Goal: Information Seeking & Learning: Learn about a topic

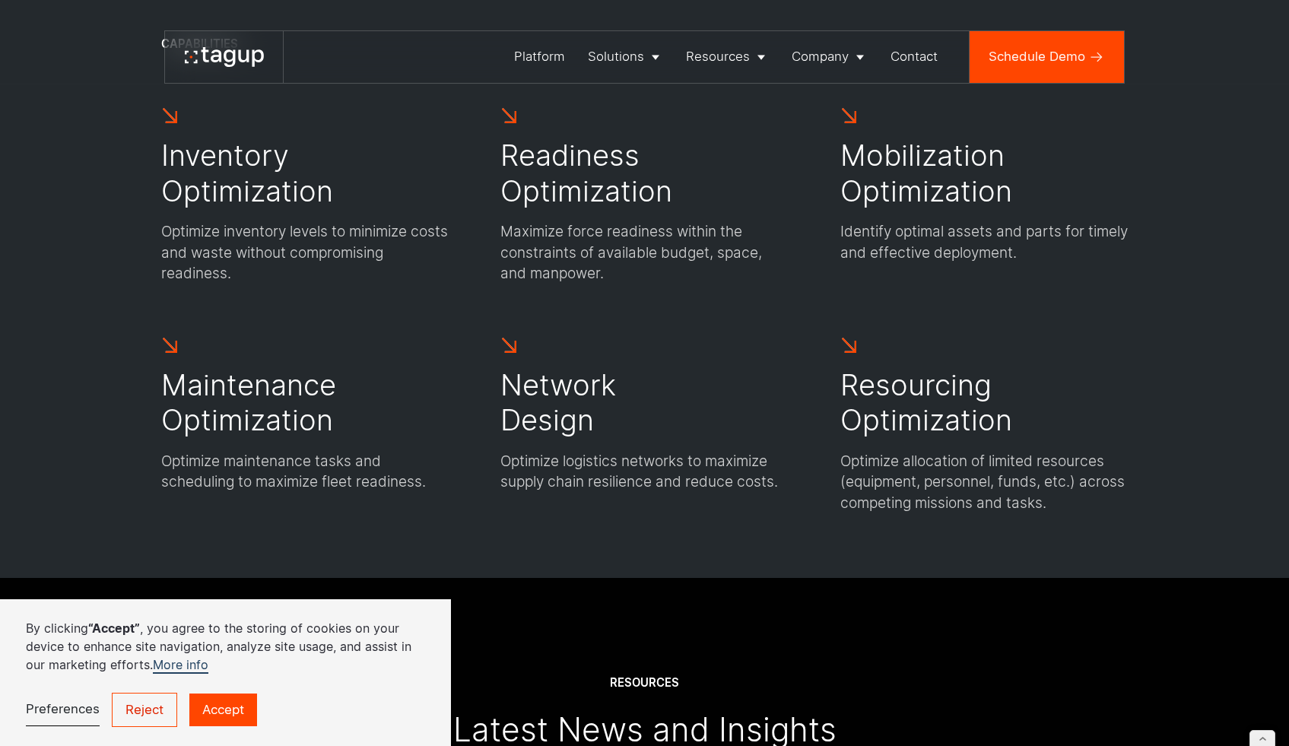
scroll to position [4615, 0]
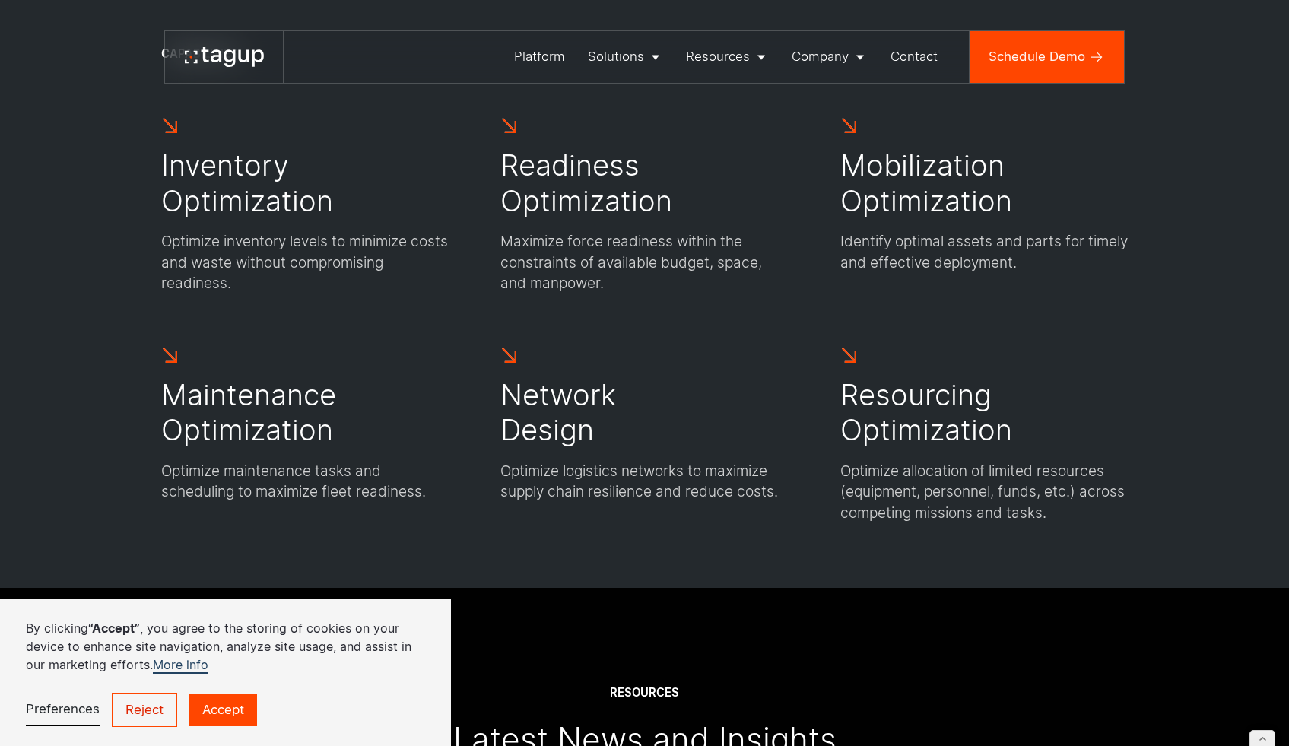
click at [1030, 262] on p "Identify optimal assets and parts for timely and effective deployment." at bounding box center [984, 252] width 288 height 42
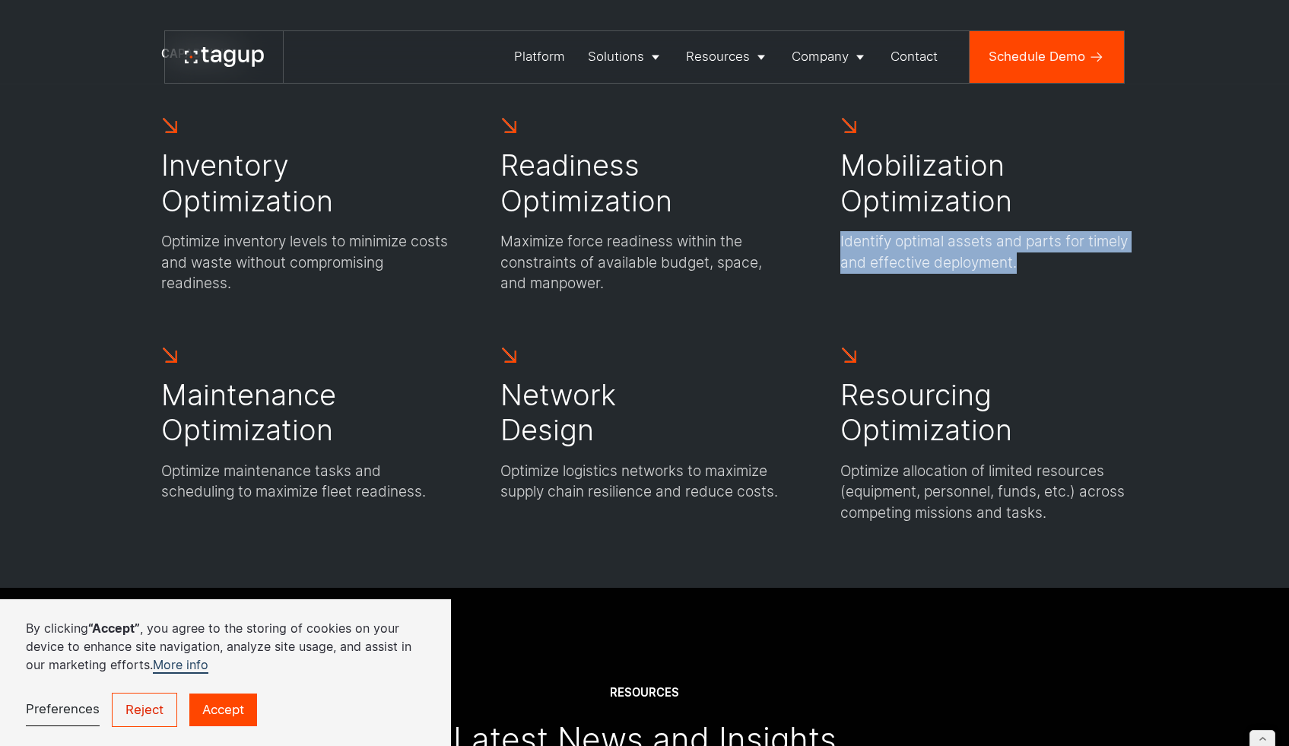
drag, startPoint x: 840, startPoint y: 262, endPoint x: 1075, endPoint y: 283, distance: 235.9
click at [1086, 285] on div "Inventory Optimization Optimize inventory levels to minimize costs and waste wi…" at bounding box center [644, 320] width 967 height 408
copy p "Identify optimal assets and parts for timely and effective deployment."
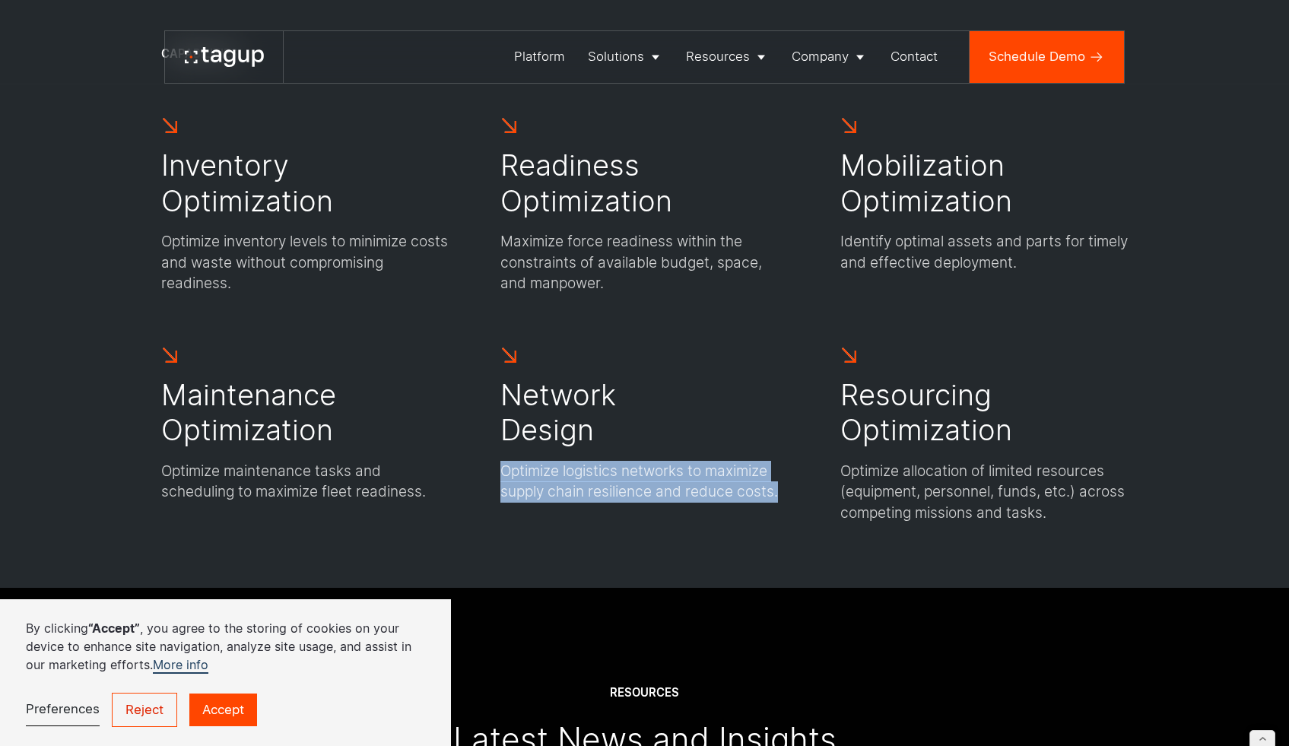
drag, startPoint x: 500, startPoint y: 496, endPoint x: 781, endPoint y: 519, distance: 281.6
click at [781, 503] on p "Optimize logistics networks to maximize supply chain resilience and reduce cost…" at bounding box center [644, 482] width 288 height 42
copy p "Optimize logistics networks to maximize supply chain resilience and reduce cost…"
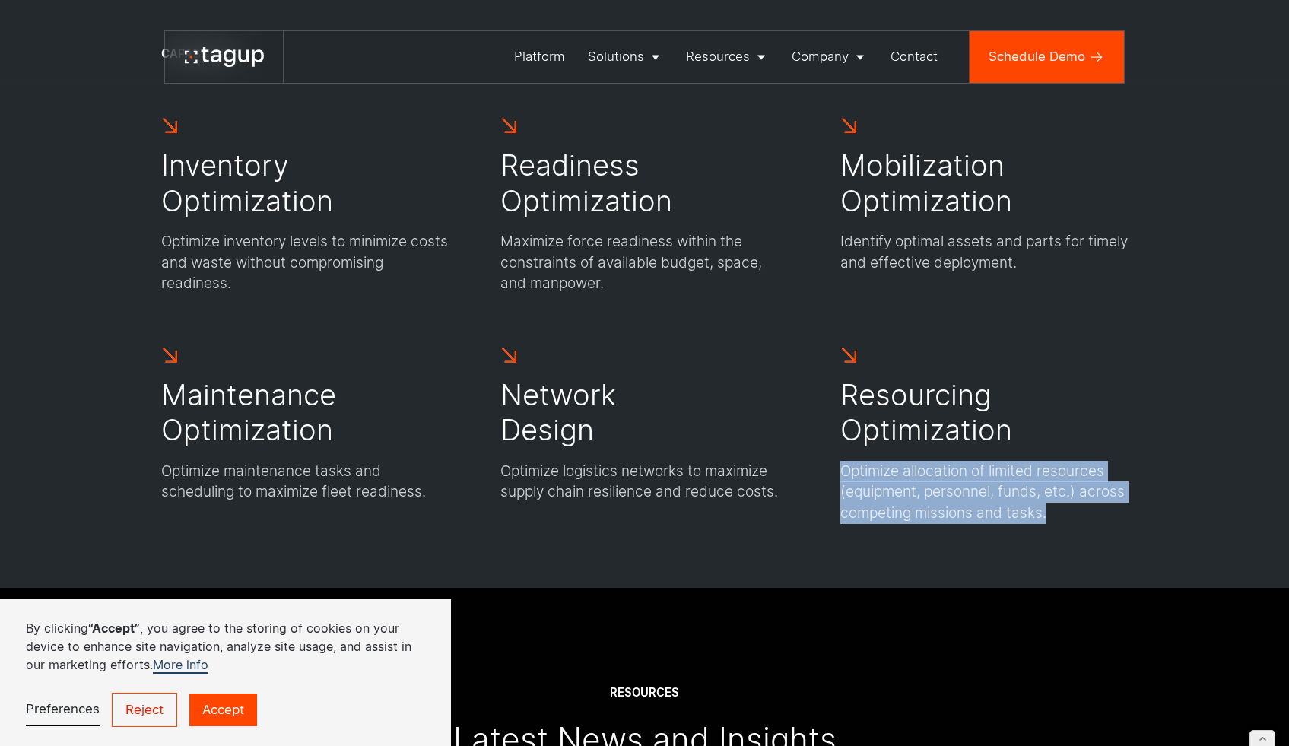
drag, startPoint x: 842, startPoint y: 494, endPoint x: 1049, endPoint y: 527, distance: 210.2
click at [1069, 524] on p "Optimize allocation of limited resources (equipment, personnel, funds, etc.) ac…" at bounding box center [984, 492] width 288 height 63
copy p "Optimize allocation of limited resources (equipment, personnel, funds, etc.) ac…"
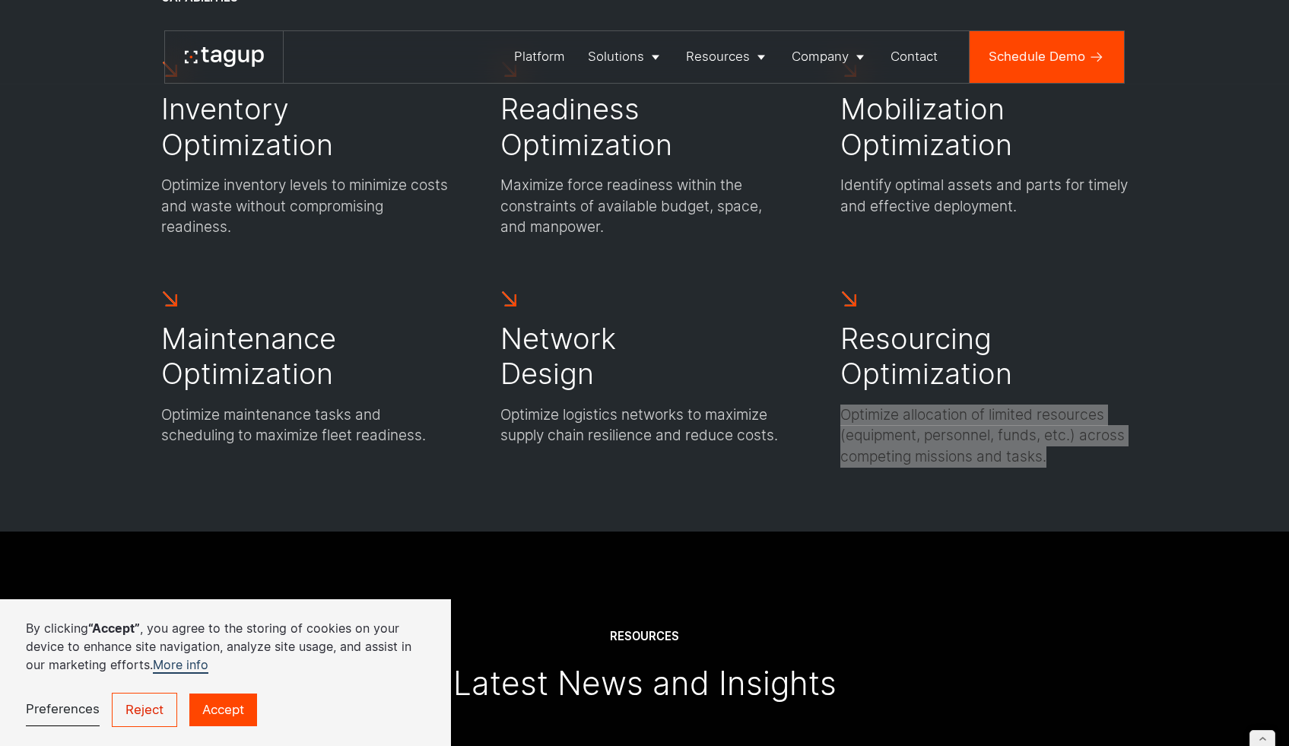
scroll to position [4639, 0]
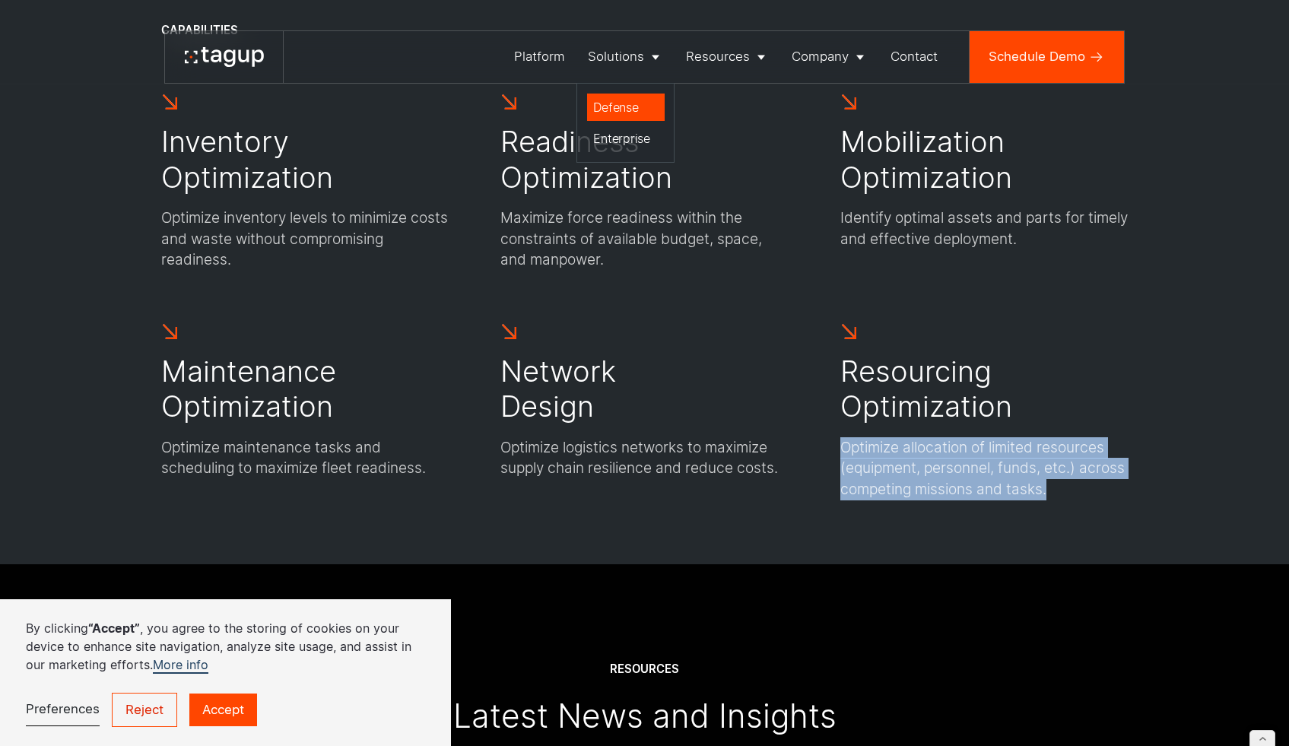
click at [627, 105] on div "Defense" at bounding box center [625, 107] width 65 height 18
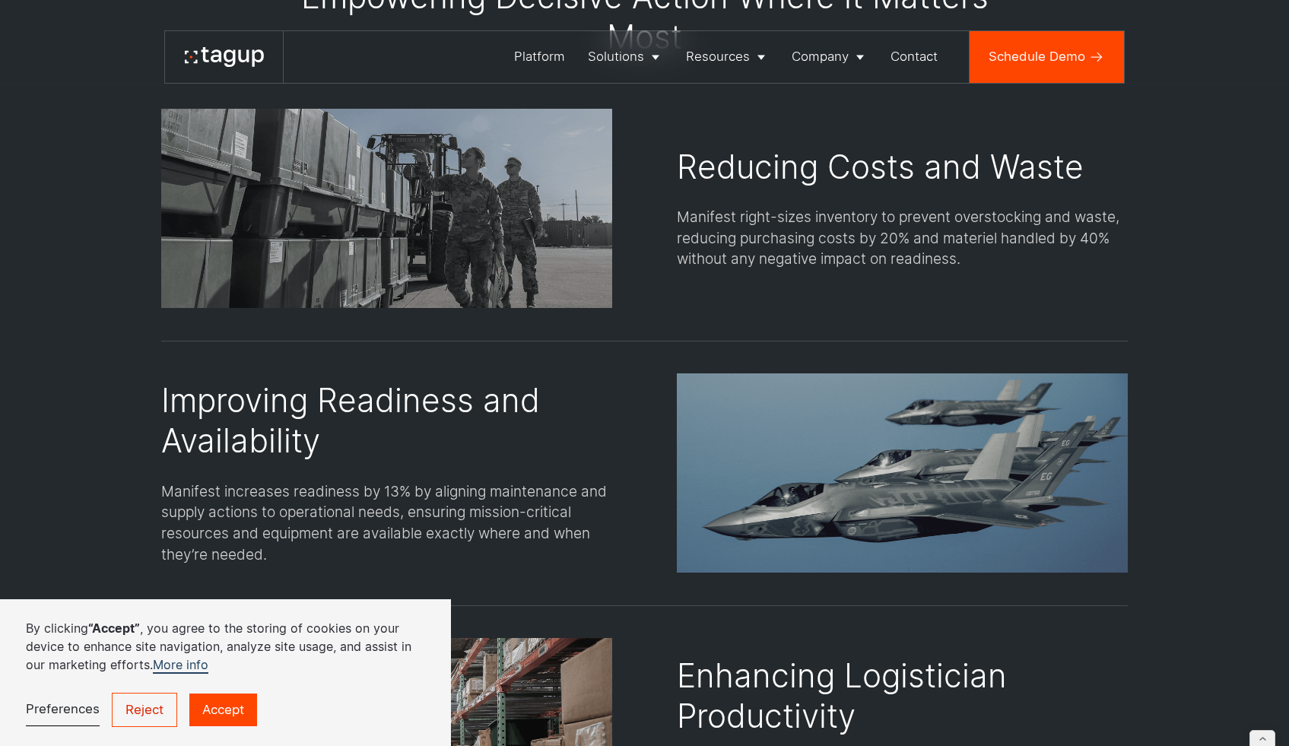
scroll to position [2097, 0]
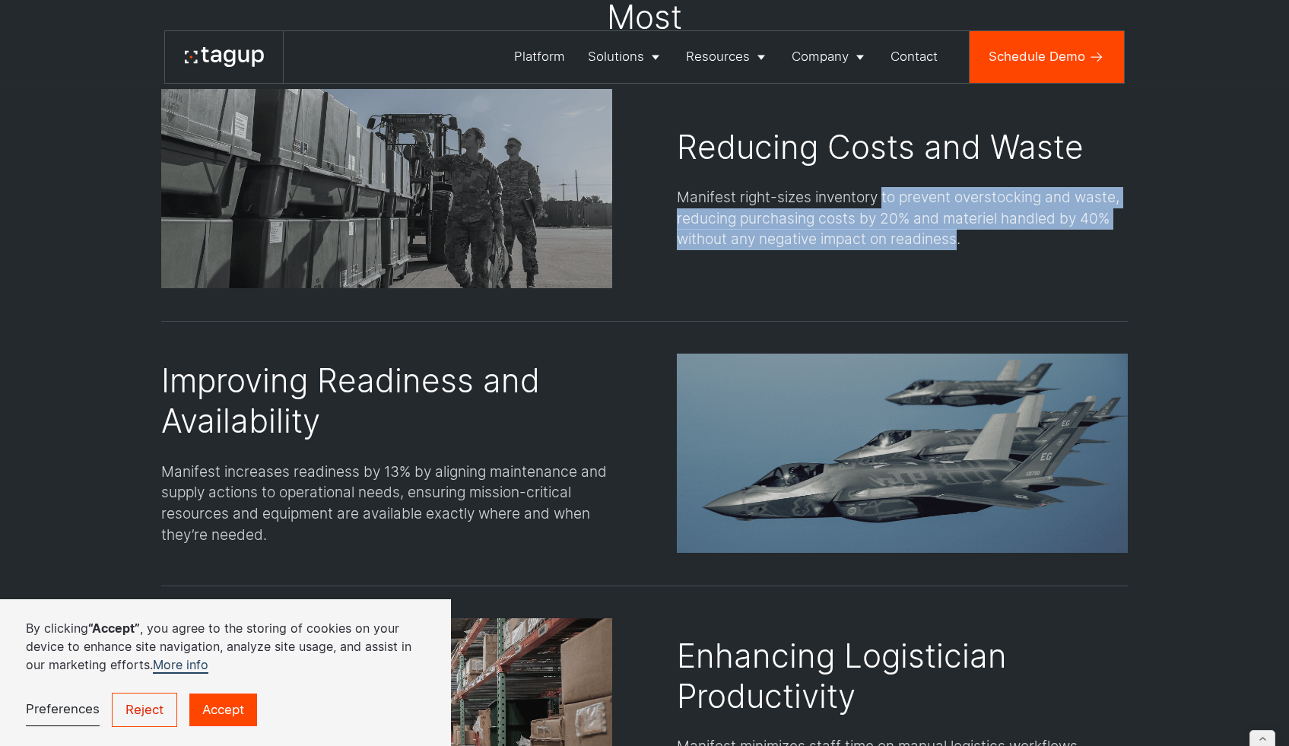
drag, startPoint x: 882, startPoint y: 207, endPoint x: 964, endPoint y: 203, distance: 81.5
click at [959, 244] on div "Manifest right-sizes inventory to prevent overstocking and waste, reducing purc…" at bounding box center [902, 218] width 451 height 63
copy div "to prevent overstocking and waste, reducing purchasing costs by 20% and materie…"
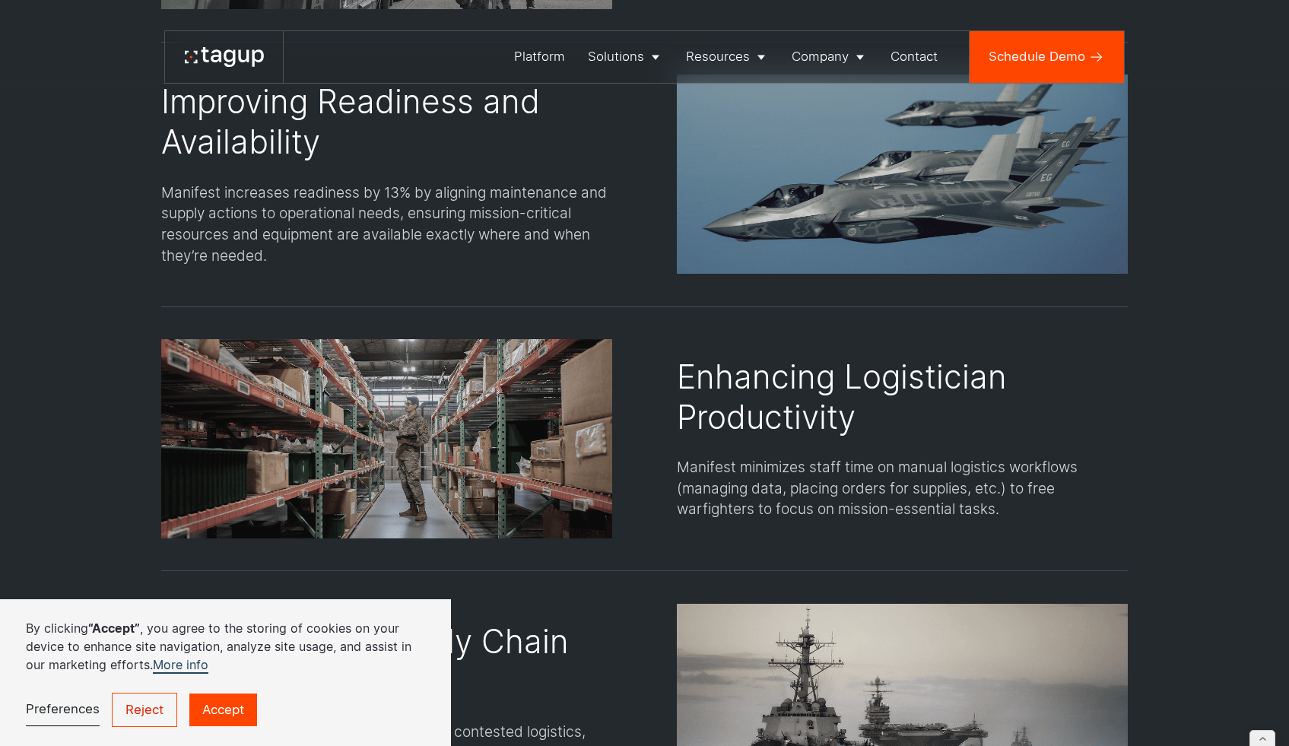
scroll to position [2386, 0]
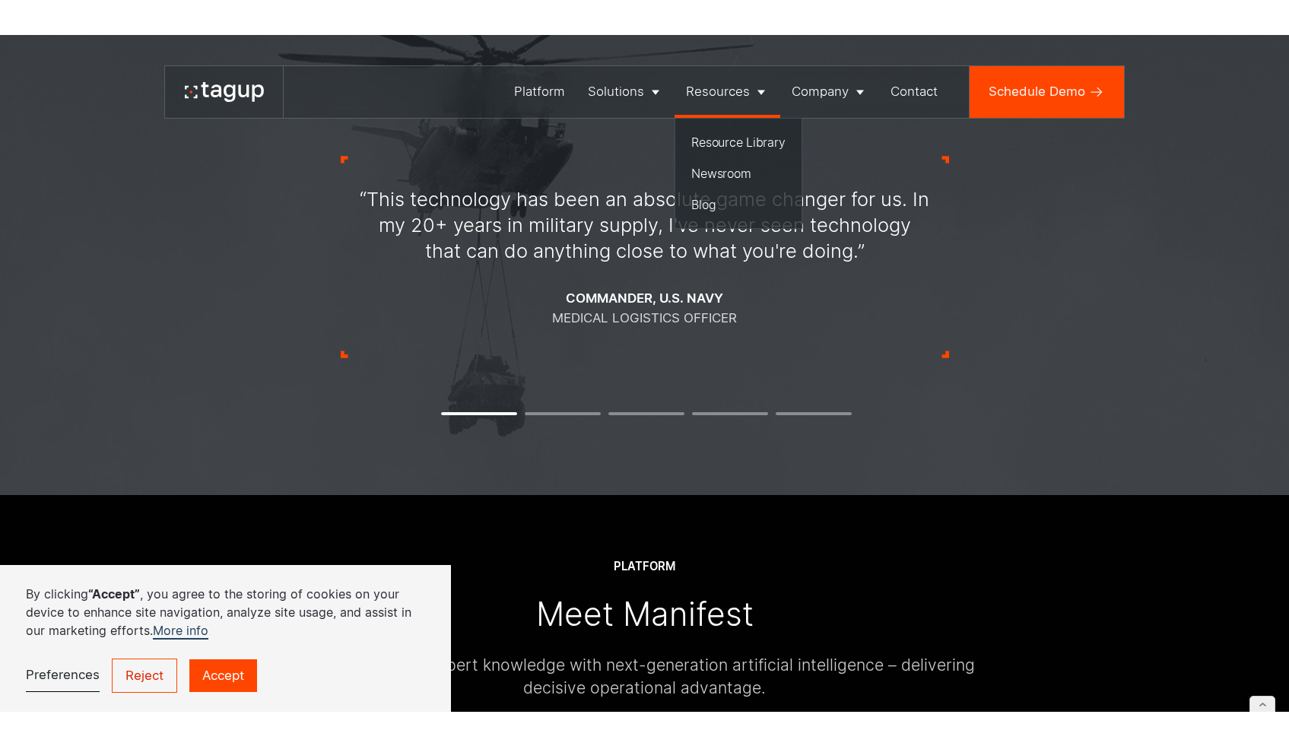
scroll to position [1733, 0]
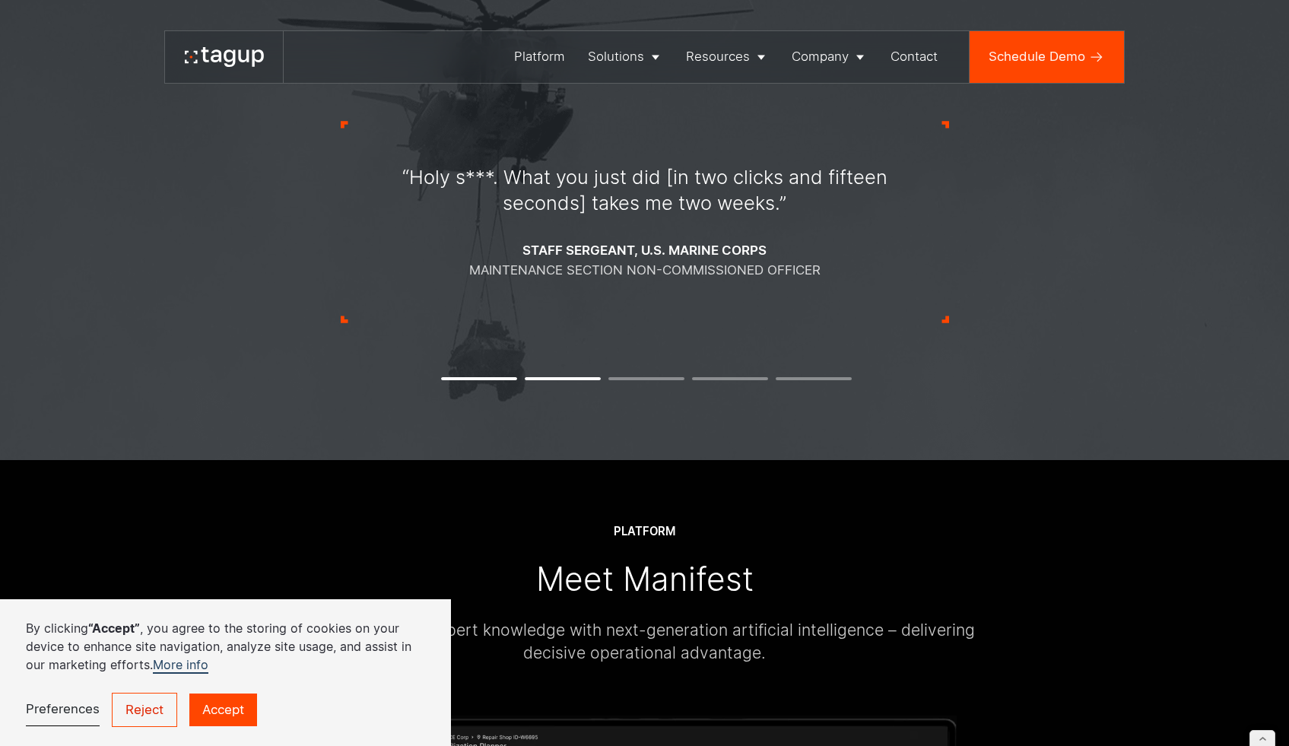
click at [482, 379] on div "“Holy s***. What you just did [in two clicks and fifteen seconds] takes me two …" at bounding box center [645, 222] width 608 height 347
click at [468, 380] on button "1" at bounding box center [479, 378] width 76 height 3
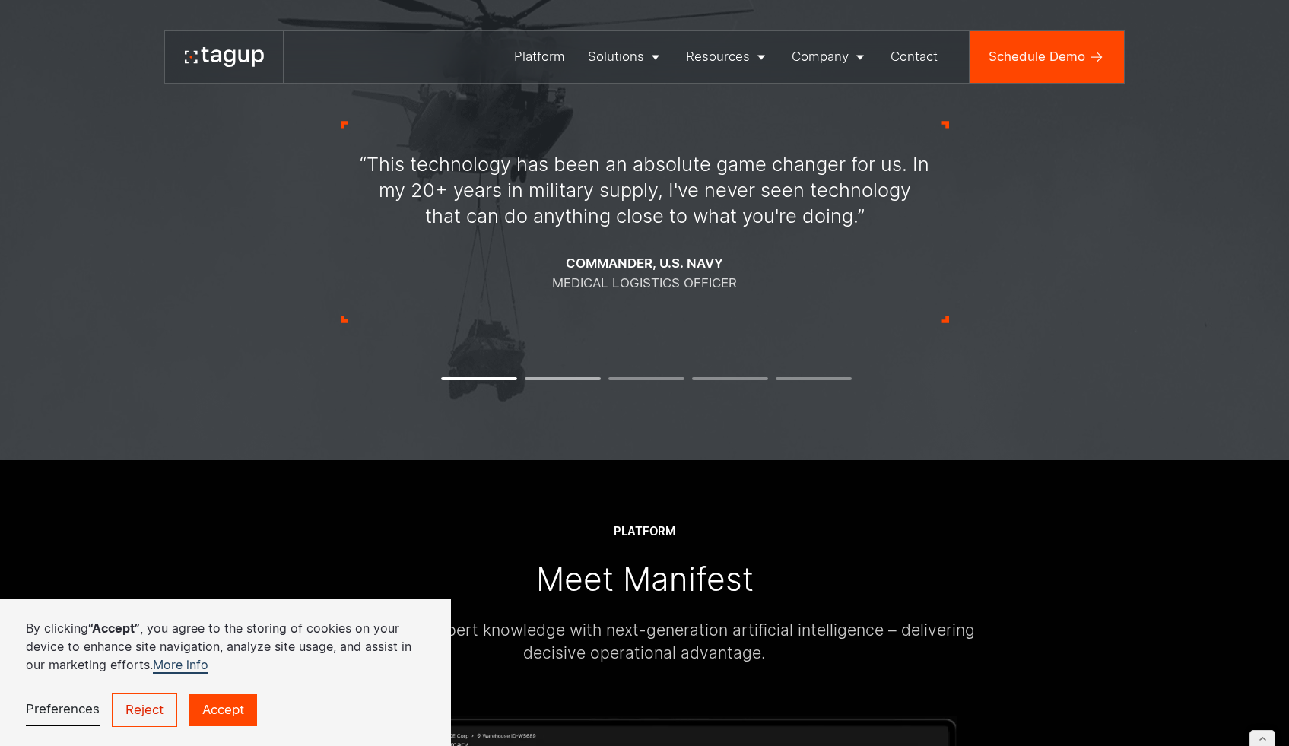
click at [572, 380] on li "2" at bounding box center [563, 378] width 76 height 3
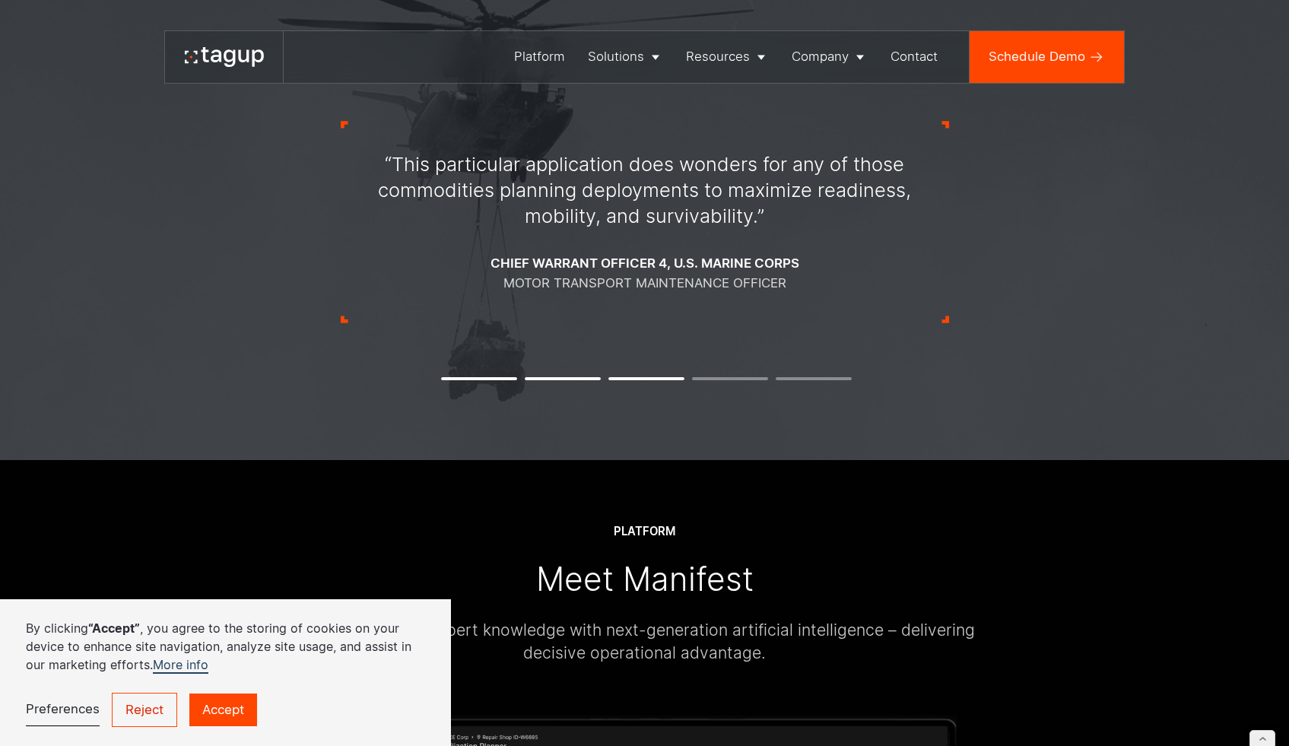
click at [544, 385] on div "“This particular application does wonders for any of those commodities planning…" at bounding box center [645, 222] width 608 height 347
click at [542, 380] on button "2" at bounding box center [563, 378] width 76 height 3
click at [571, 386] on div "“This particular application does wonders for any of those commodities planning…" at bounding box center [645, 222] width 608 height 347
click at [570, 380] on button "2" at bounding box center [563, 378] width 76 height 3
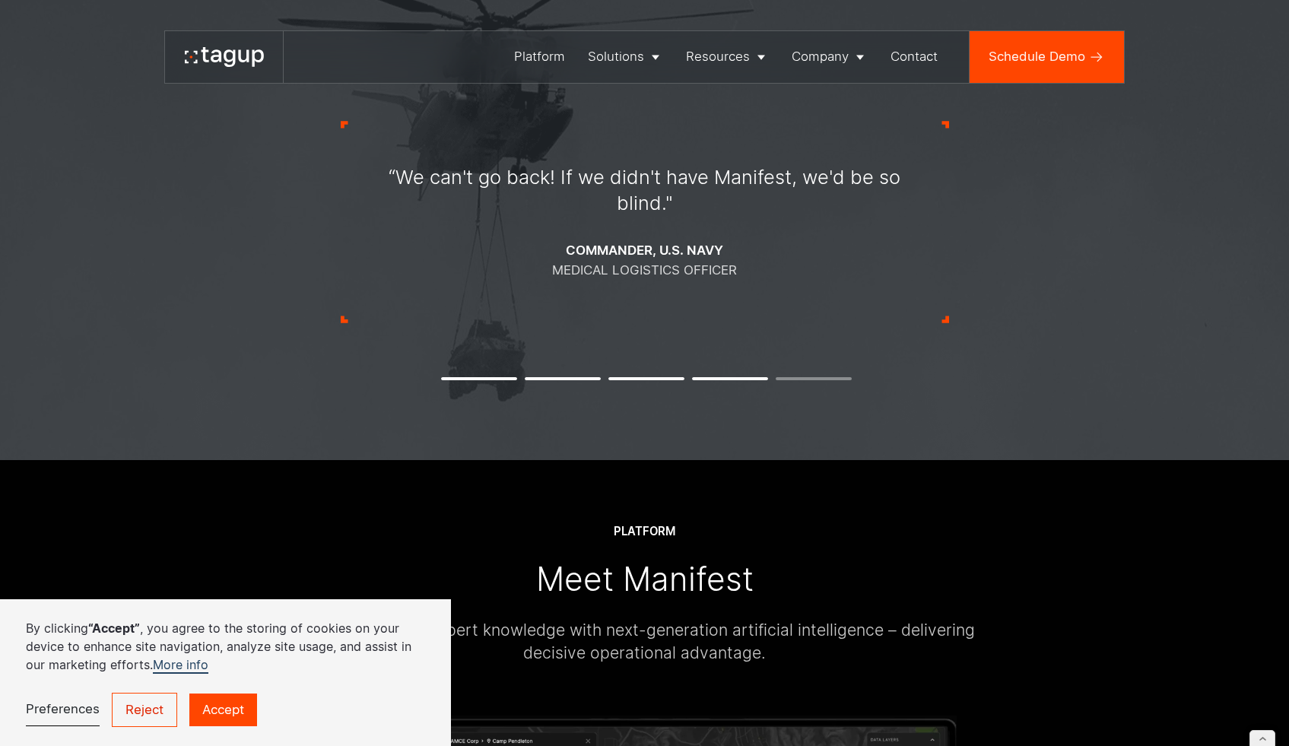
click at [558, 386] on div "“We can't go back! If we didn't have Manifest, we'd be so blind." Commander, [D…" at bounding box center [645, 222] width 608 height 347
click at [558, 380] on button "2" at bounding box center [563, 378] width 76 height 3
click at [581, 385] on div "“We can't go back! If we didn't have Manifest, we'd be so blind." Commander, [D…" at bounding box center [645, 222] width 608 height 347
click at [580, 379] on div "“We can't go back! If we didn't have Manifest, we'd be so blind." Commander, [D…" at bounding box center [645, 222] width 608 height 347
click at [579, 380] on button "2" at bounding box center [563, 378] width 76 height 3
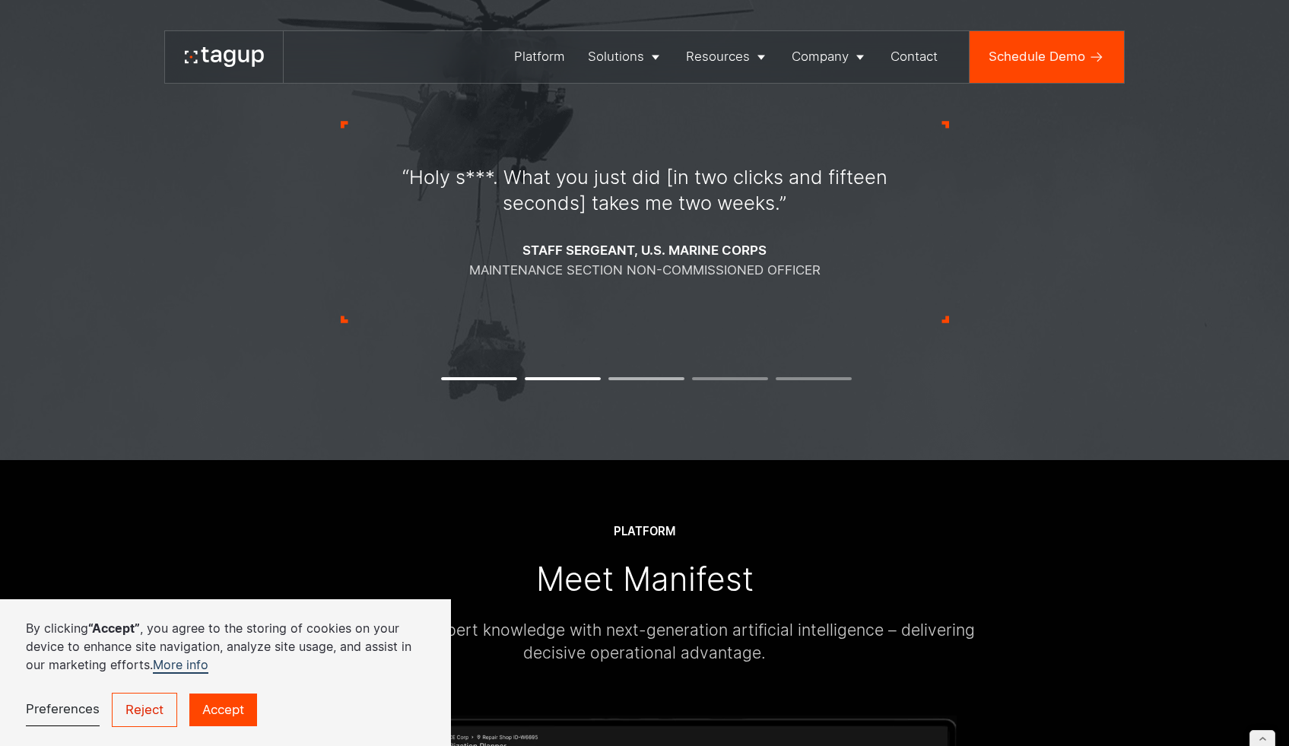
click at [652, 380] on li "3" at bounding box center [646, 378] width 76 height 3
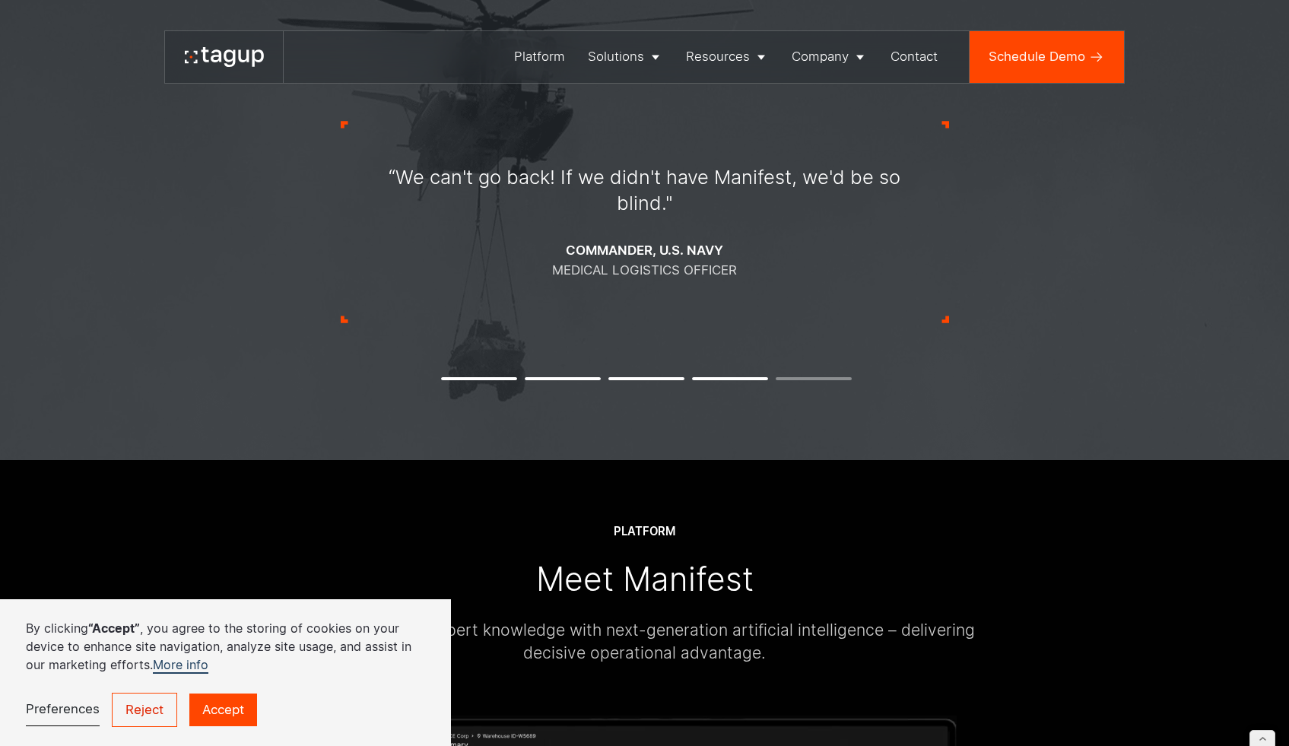
click at [661, 380] on button "3" at bounding box center [646, 378] width 76 height 3
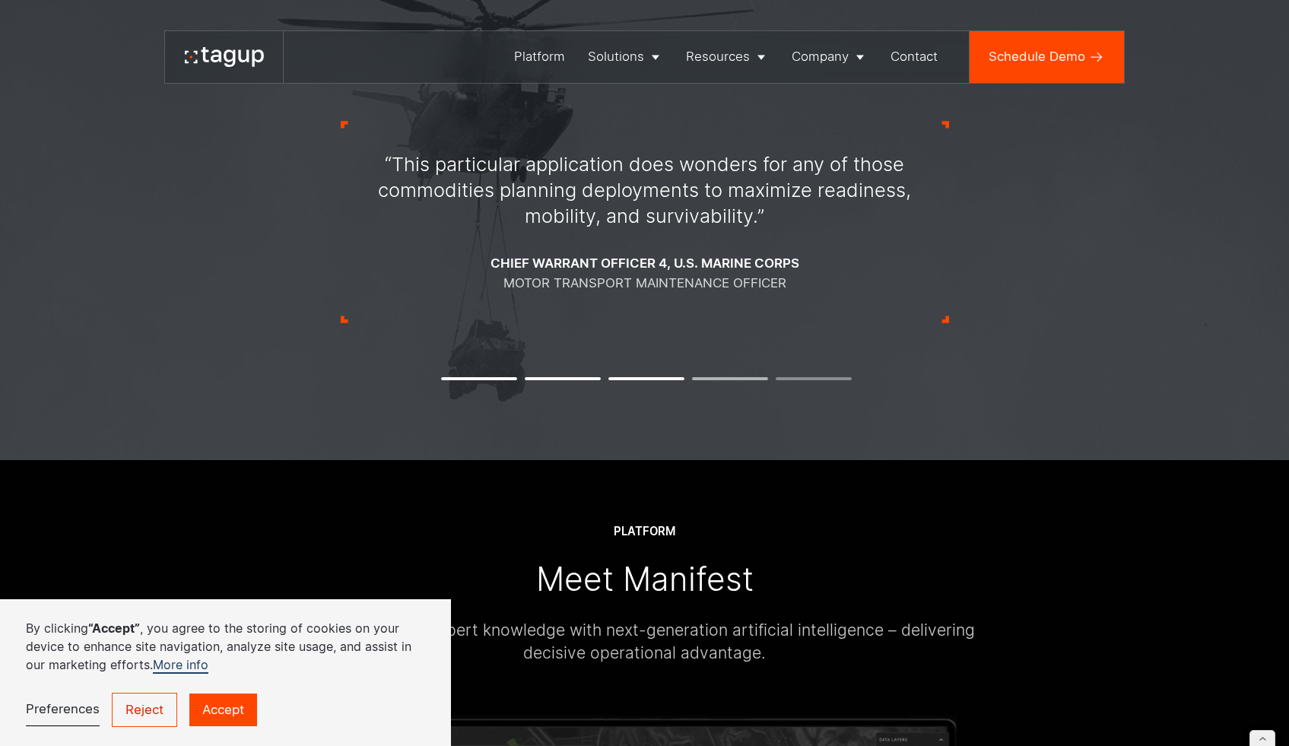
drag, startPoint x: 755, startPoint y: 381, endPoint x: 746, endPoint y: 381, distance: 9.1
click at [755, 380] on li "4" at bounding box center [730, 378] width 76 height 3
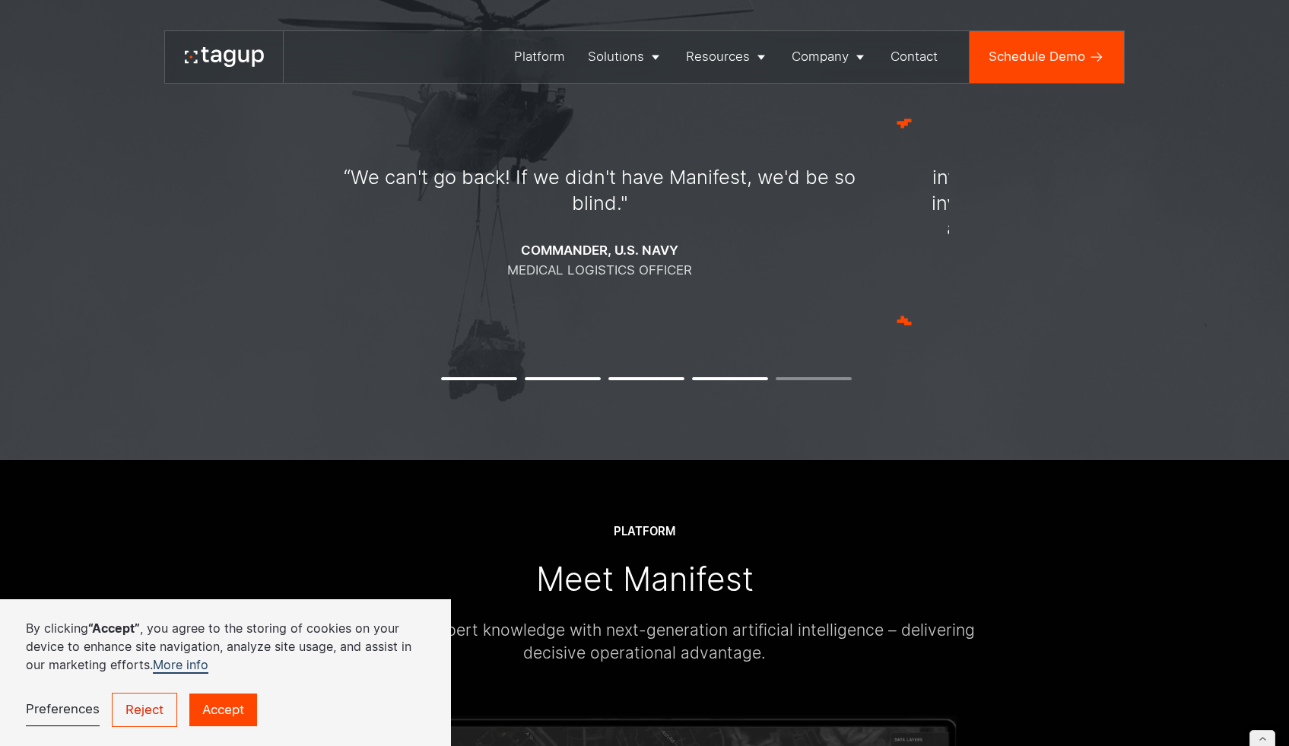
drag, startPoint x: 745, startPoint y: 281, endPoint x: 706, endPoint y: 222, distance: 70.9
click at [706, 222] on div "“We can't go back! If we didn't have Manifest, we'd be so blind." Commander, [D…" at bounding box center [600, 222] width 570 height 116
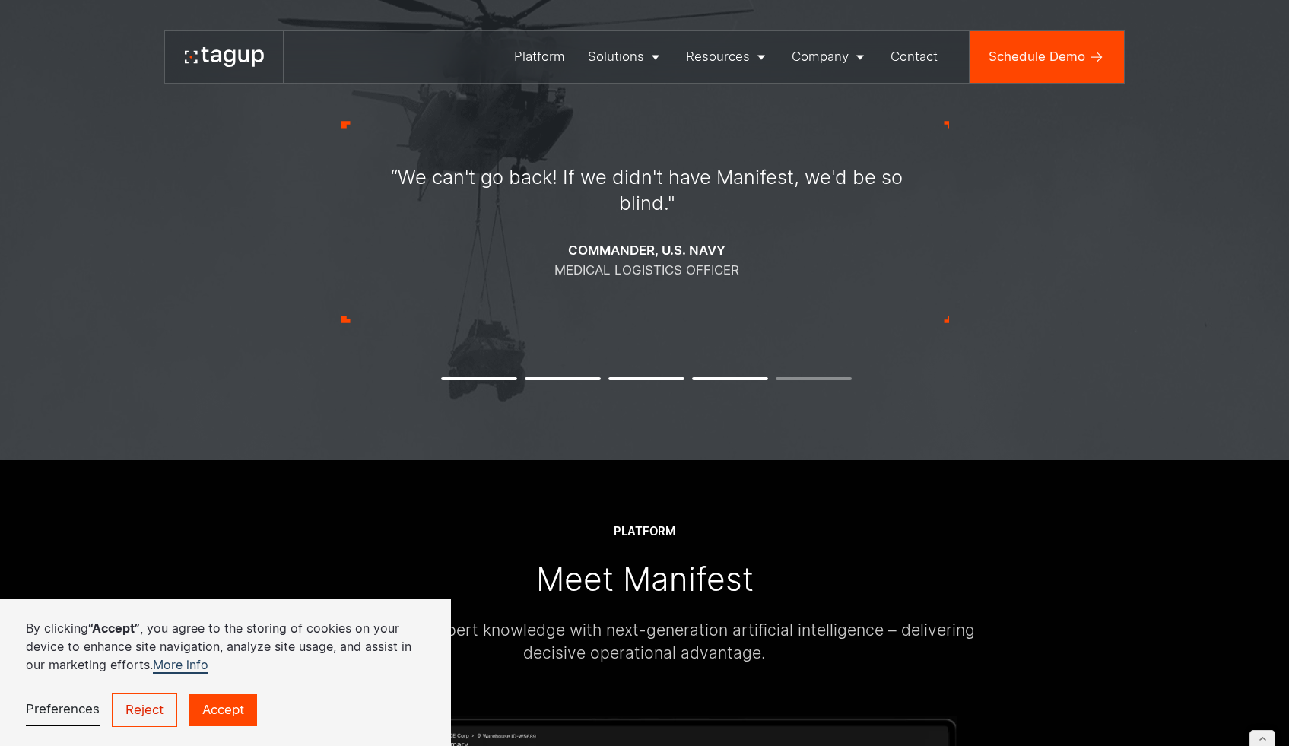
drag, startPoint x: 385, startPoint y: 164, endPoint x: 660, endPoint y: 283, distance: 300.1
click at [661, 283] on div "“We can't go back! If we didn't have Manifest, we'd be so blind." Commander, [D…" at bounding box center [647, 222] width 608 height 202
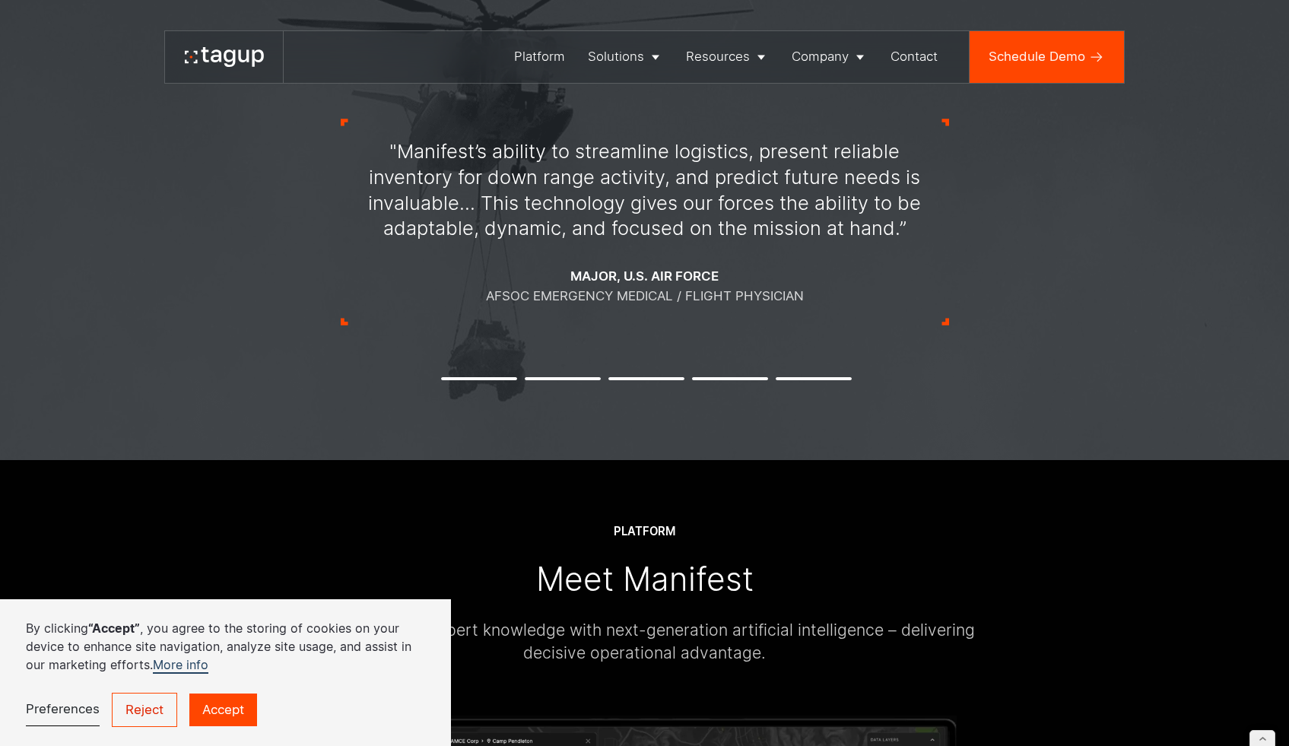
click at [751, 380] on button "4" at bounding box center [730, 378] width 76 height 3
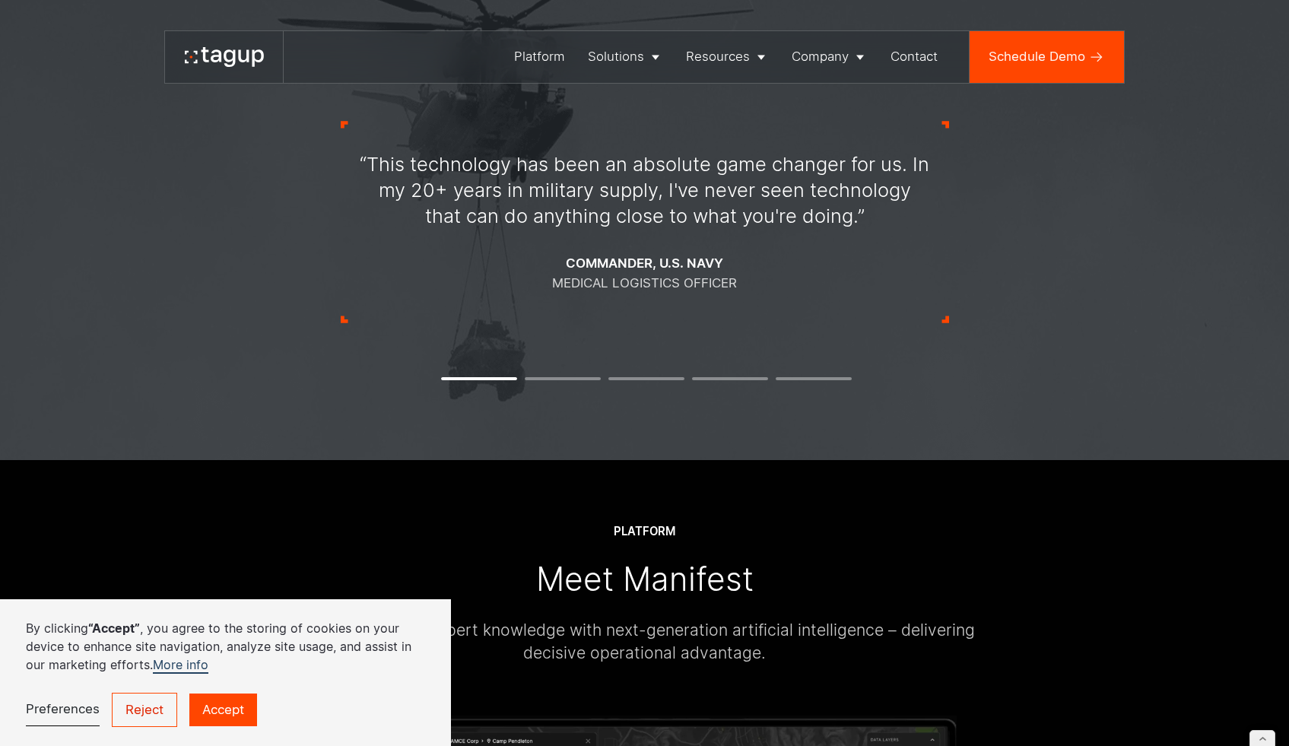
click at [736, 385] on div "“This technology has been an absolute game changer for us. In my 20+ years in m…" at bounding box center [645, 222] width 608 height 347
click at [735, 380] on li "4" at bounding box center [730, 378] width 76 height 3
click at [803, 385] on div "“This technology has been an absolute game changer for us. In my 20+ years in m…" at bounding box center [645, 222] width 608 height 347
click at [802, 380] on li "5" at bounding box center [814, 378] width 76 height 3
click at [820, 380] on li "5" at bounding box center [814, 378] width 76 height 3
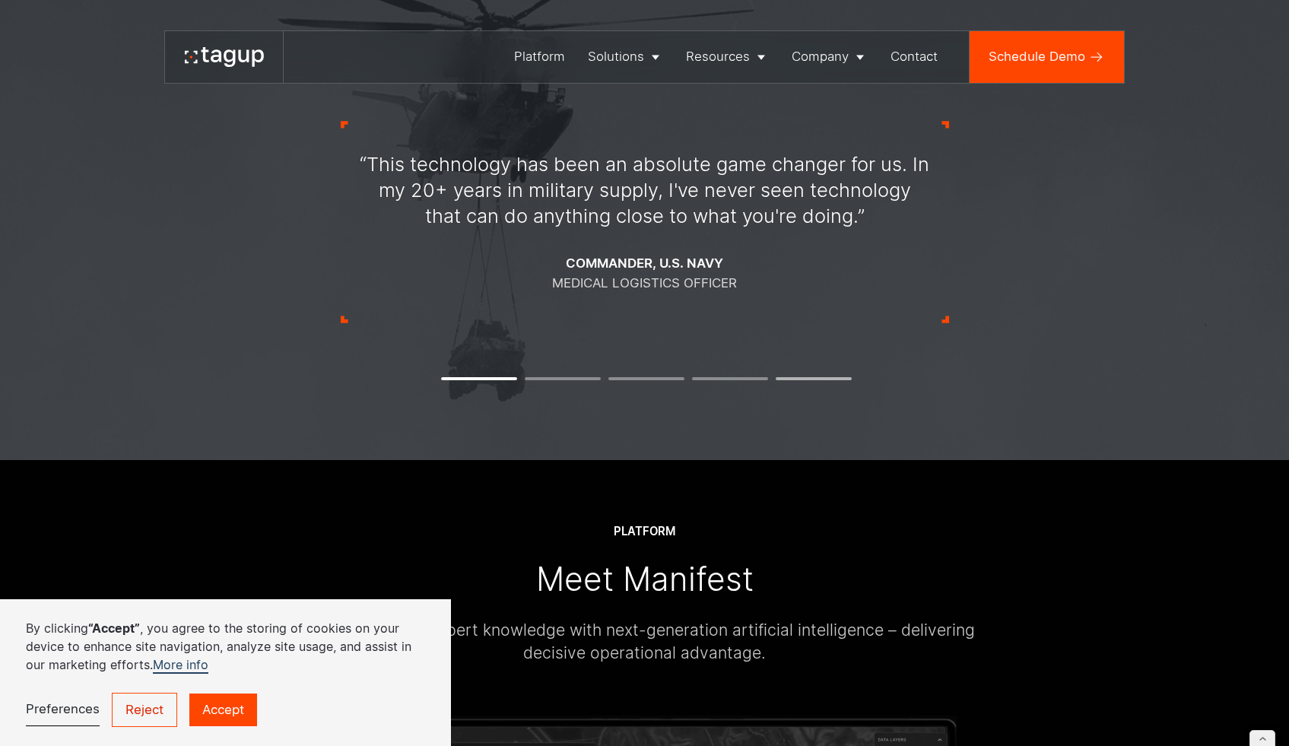
click at [798, 380] on li "5" at bounding box center [814, 378] width 76 height 3
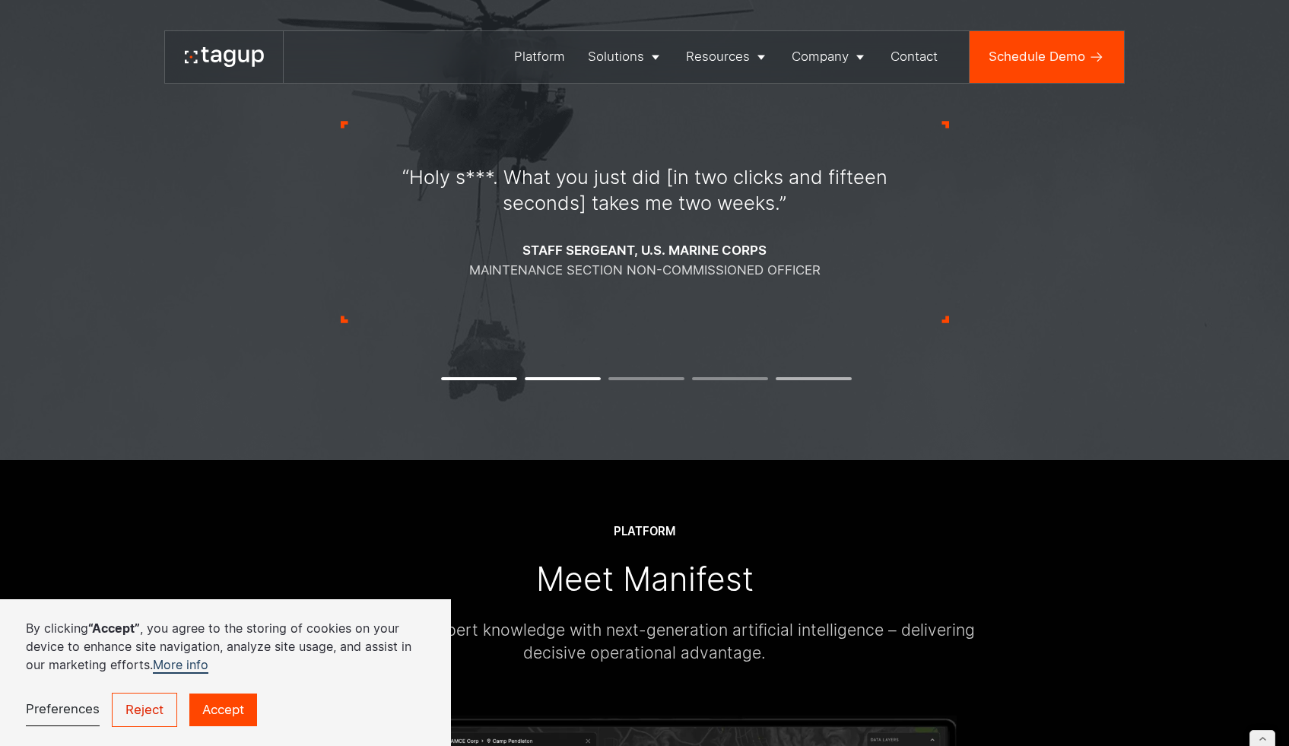
click at [817, 380] on li "5" at bounding box center [814, 378] width 76 height 3
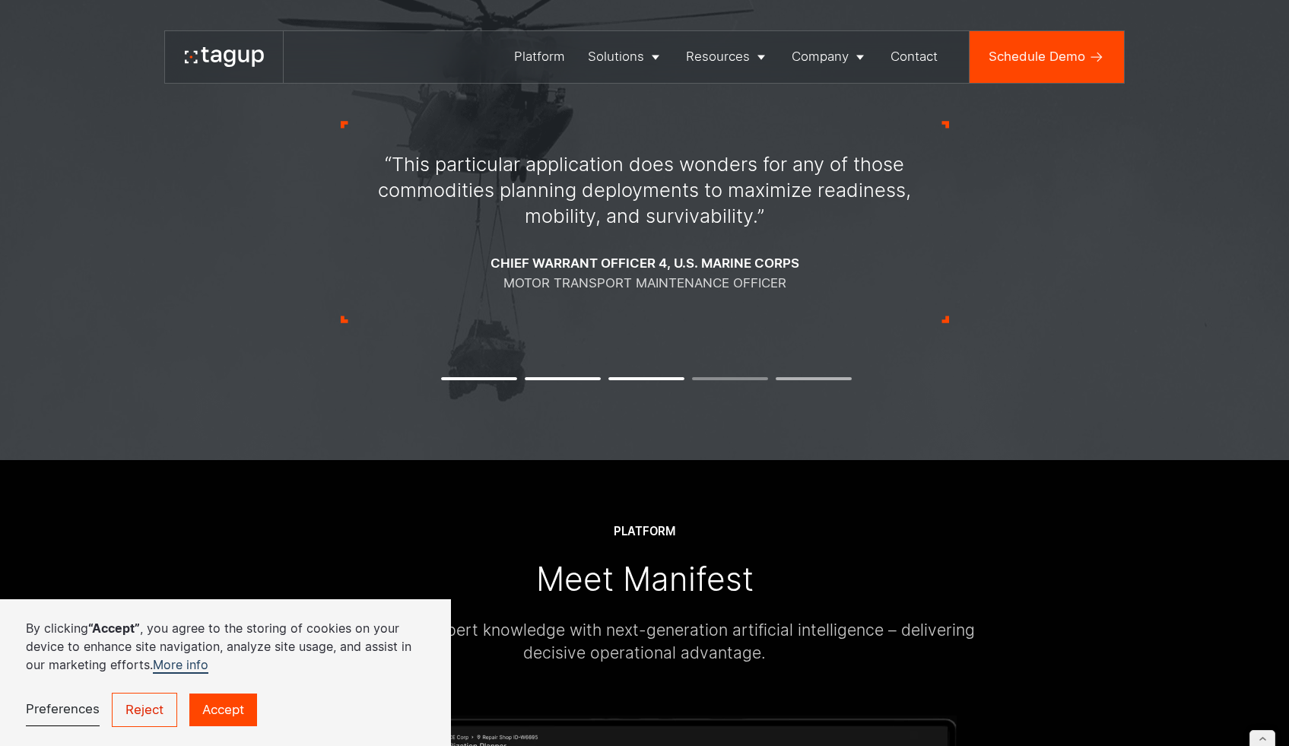
click at [792, 379] on div "“This particular application does wonders for any of those commodities planning…" at bounding box center [645, 222] width 608 height 347
click at [792, 386] on div "“This particular application does wonders for any of those commodities planning…" at bounding box center [645, 222] width 608 height 347
click at [792, 380] on li "5" at bounding box center [814, 378] width 76 height 3
